Goal: Transaction & Acquisition: Book appointment/travel/reservation

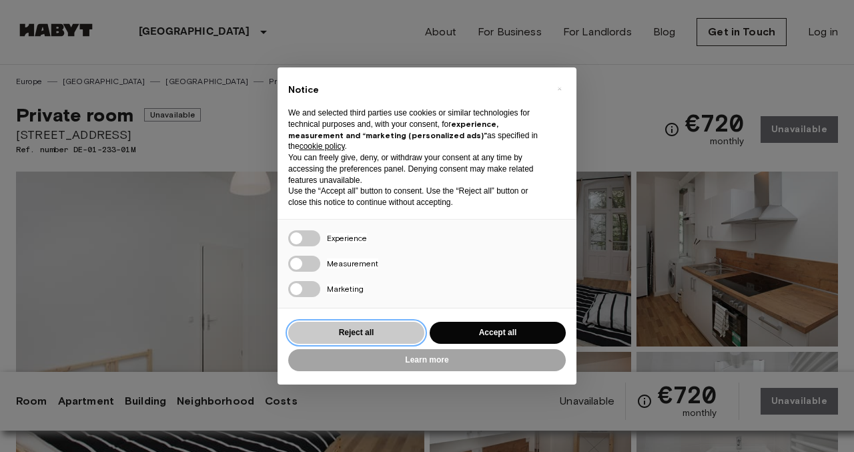
click at [369, 330] on button "Reject all" at bounding box center [356, 333] width 136 height 22
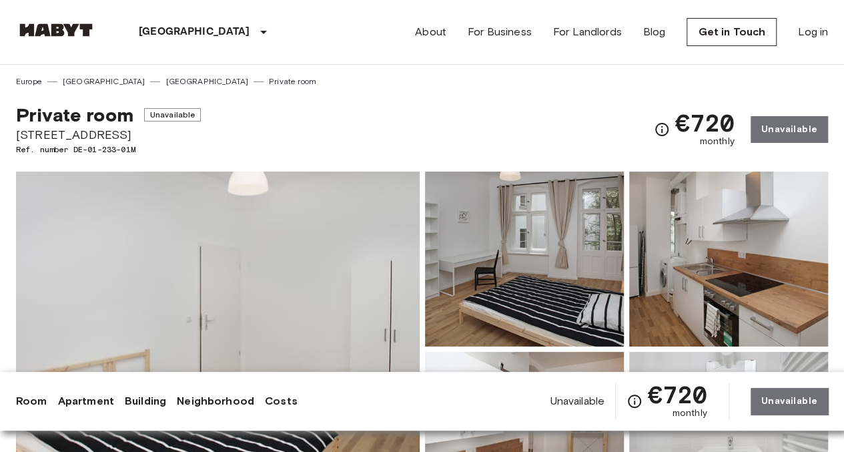
click at [278, 272] on img at bounding box center [218, 348] width 404 height 355
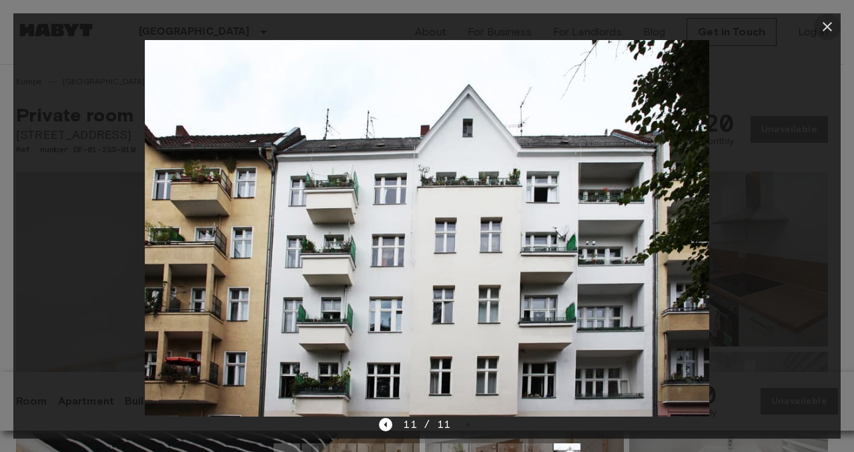
click at [821, 24] on icon "button" at bounding box center [827, 27] width 16 height 16
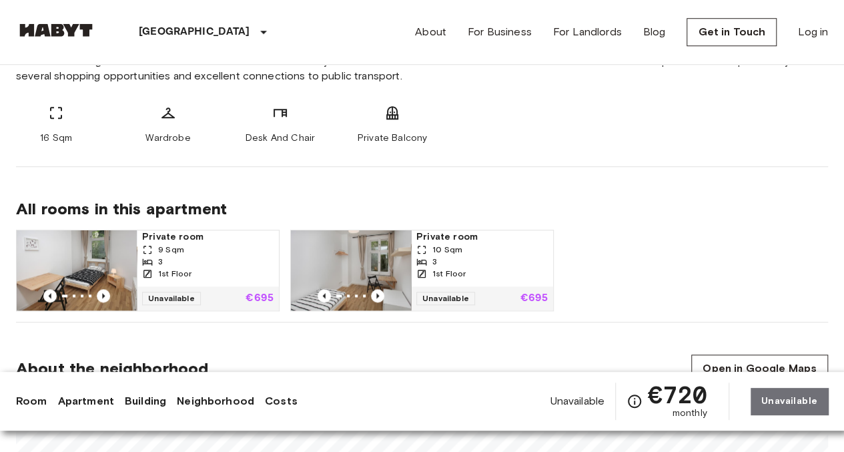
scroll to position [587, 0]
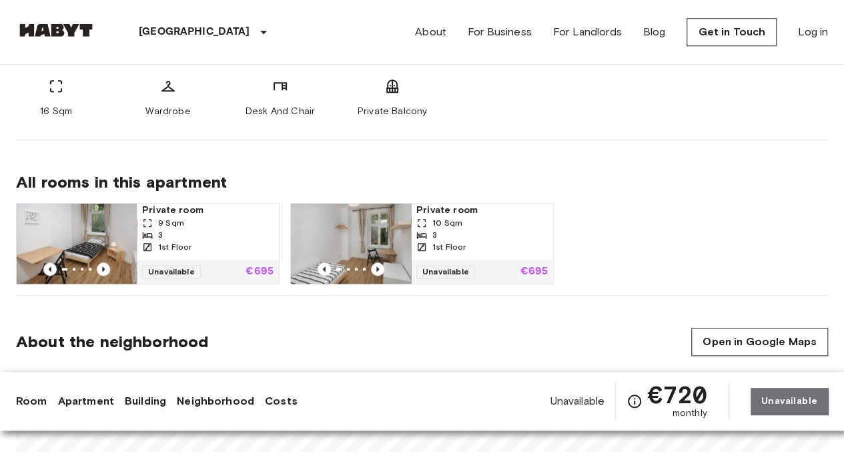
click at [388, 234] on img at bounding box center [351, 244] width 120 height 80
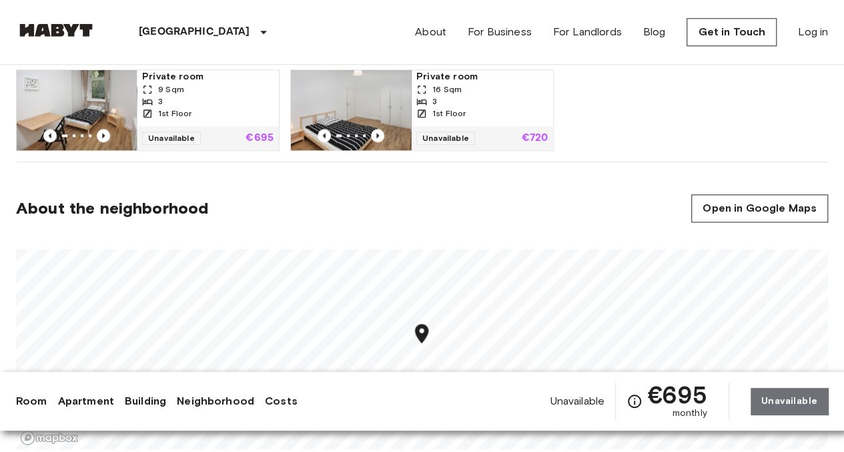
scroll to position [694, 0]
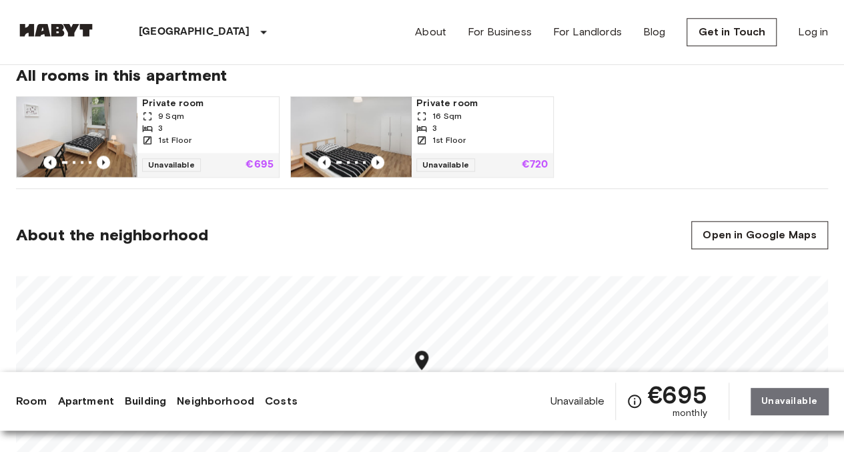
click at [82, 116] on img at bounding box center [77, 137] width 120 height 80
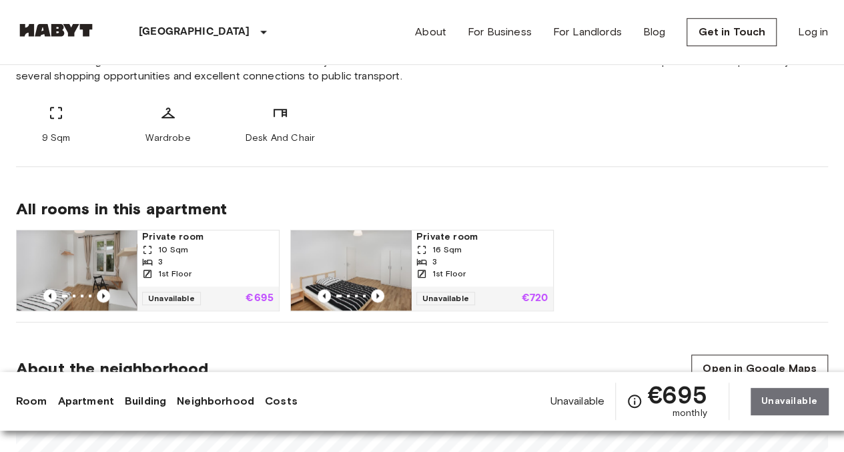
scroll to position [587, 0]
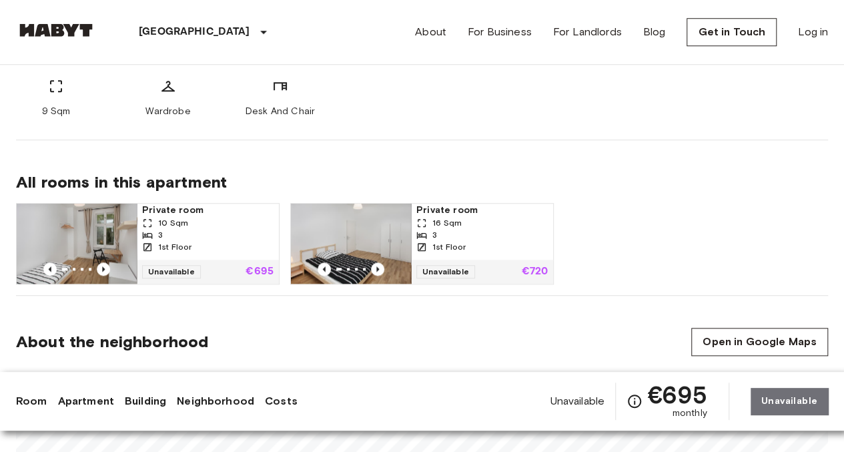
click at [361, 238] on img at bounding box center [351, 244] width 120 height 80
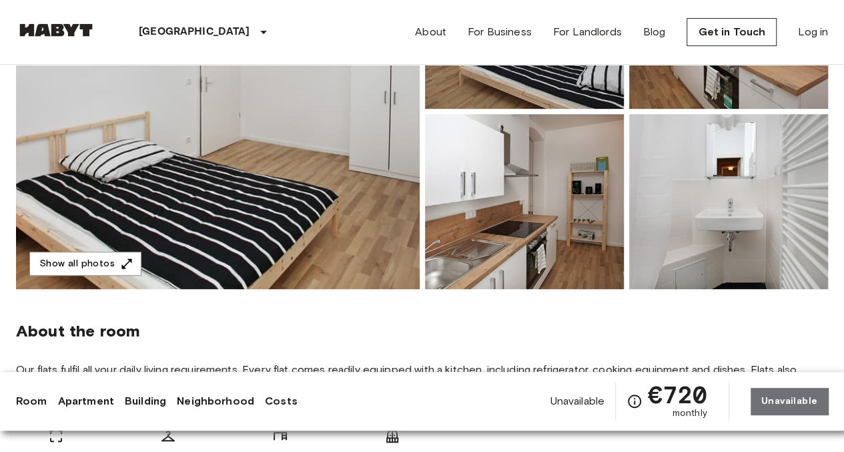
scroll to position [240, 0]
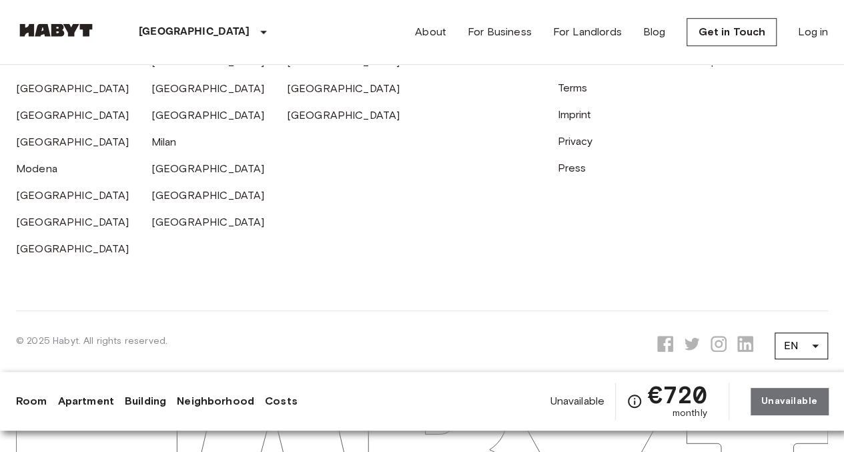
scroll to position [3011, 0]
